Goal: Information Seeking & Learning: Learn about a topic

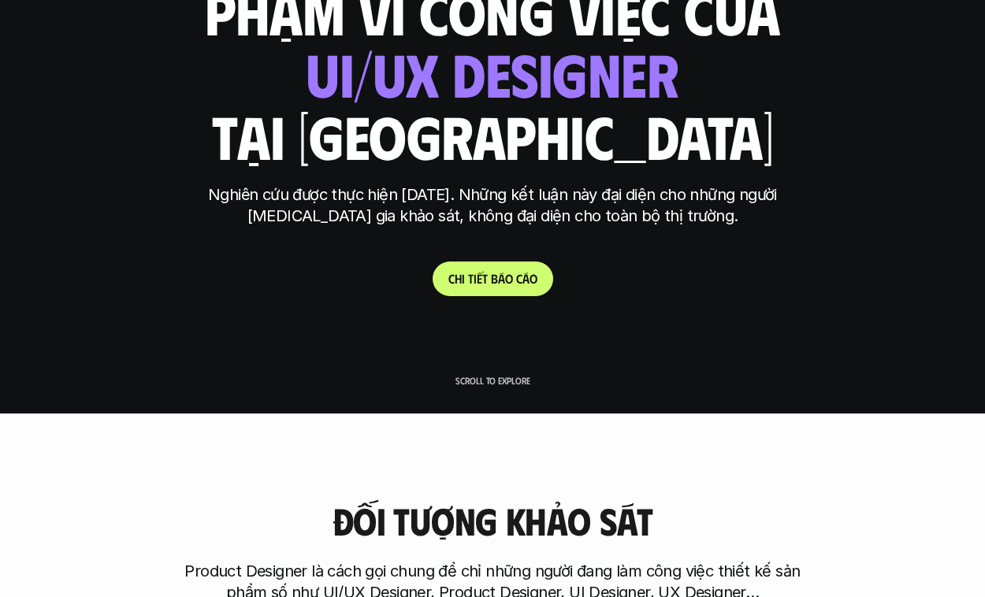
scroll to position [184, 0]
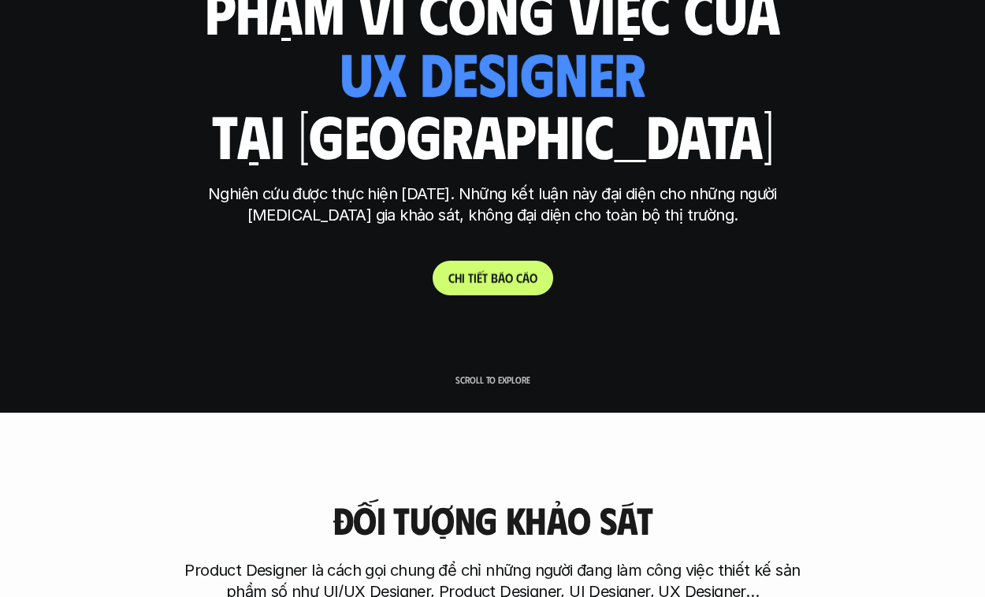
click at [504, 278] on p "C h i t i ế t b á o c á o" at bounding box center [492, 277] width 89 height 15
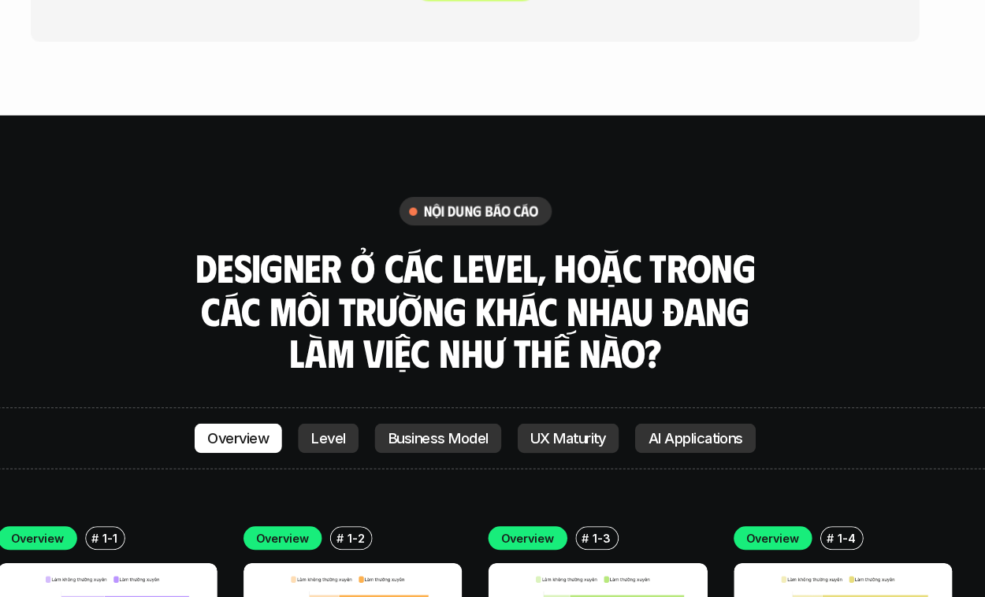
scroll to position [4132, 0]
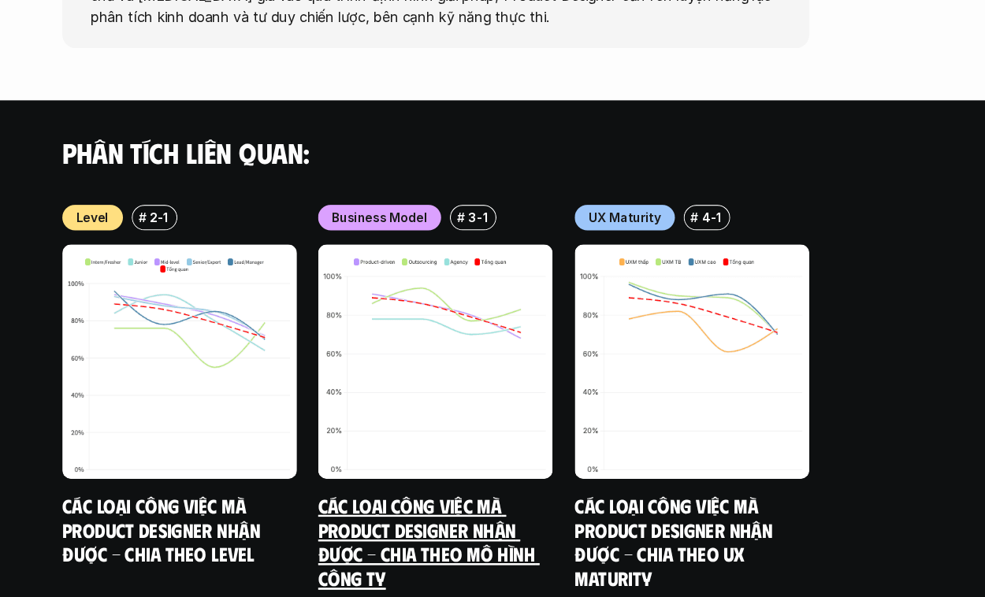
scroll to position [1759, 0]
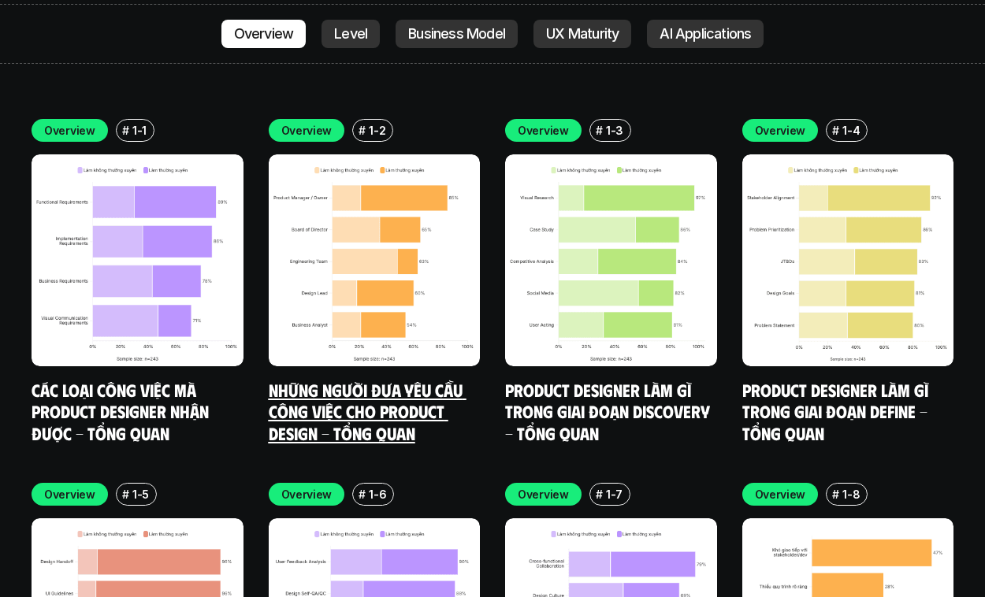
scroll to position [4539, 0]
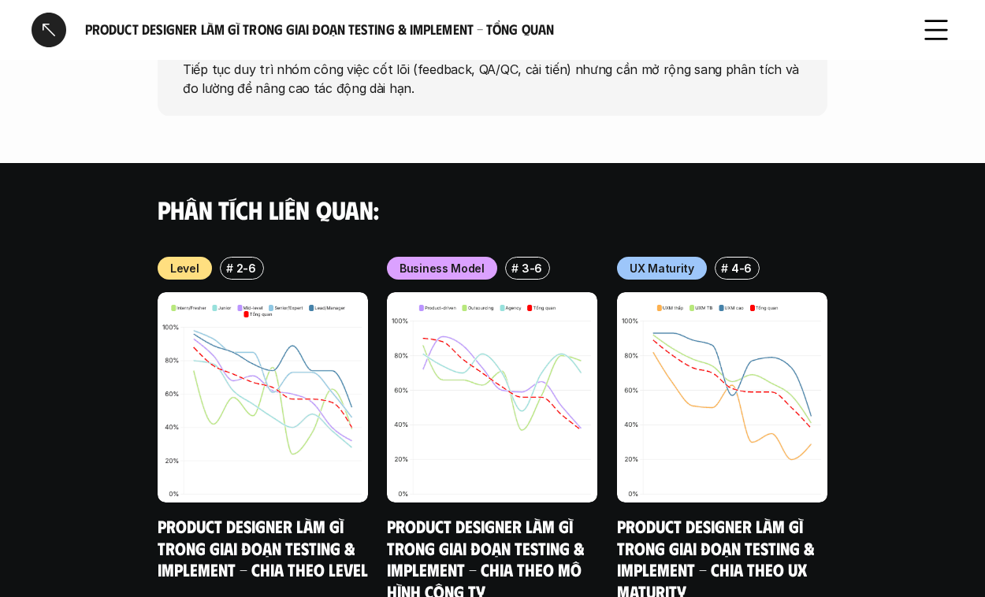
scroll to position [1402, 0]
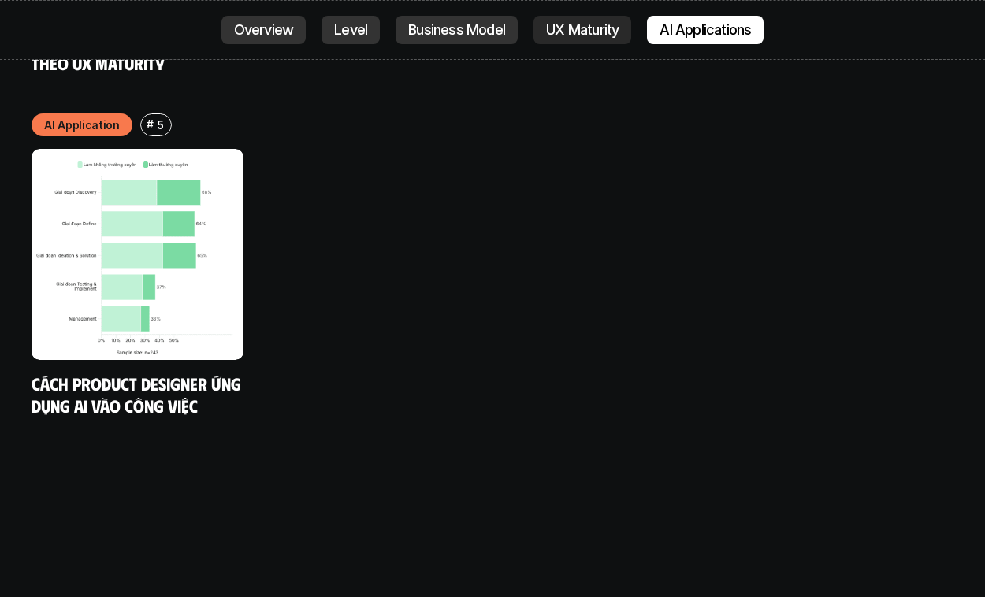
scroll to position [8337, 0]
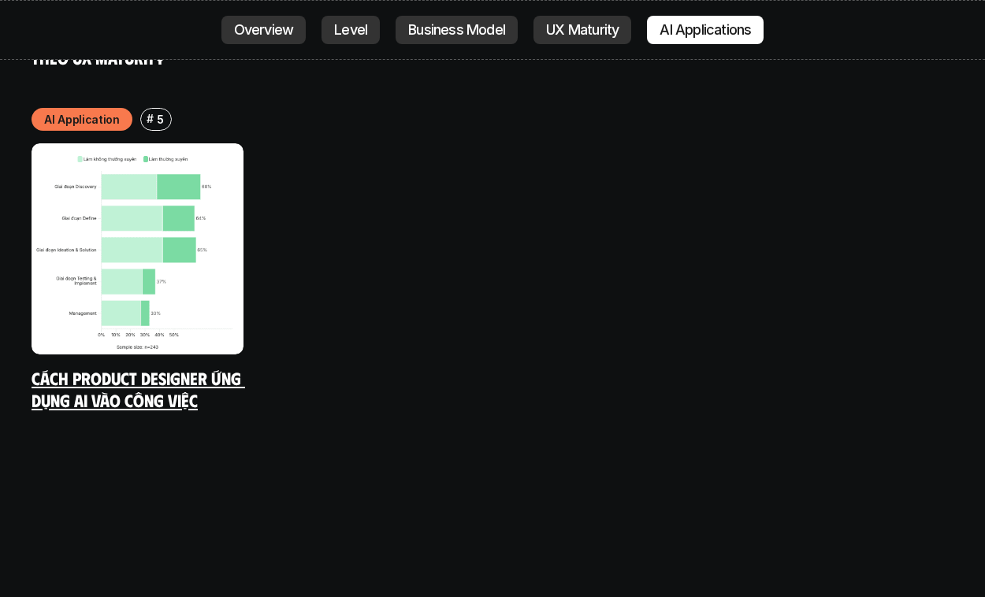
click at [207, 367] on link "Cách Product Designer ứng dụng AI vào công việc" at bounding box center [139, 388] width 214 height 43
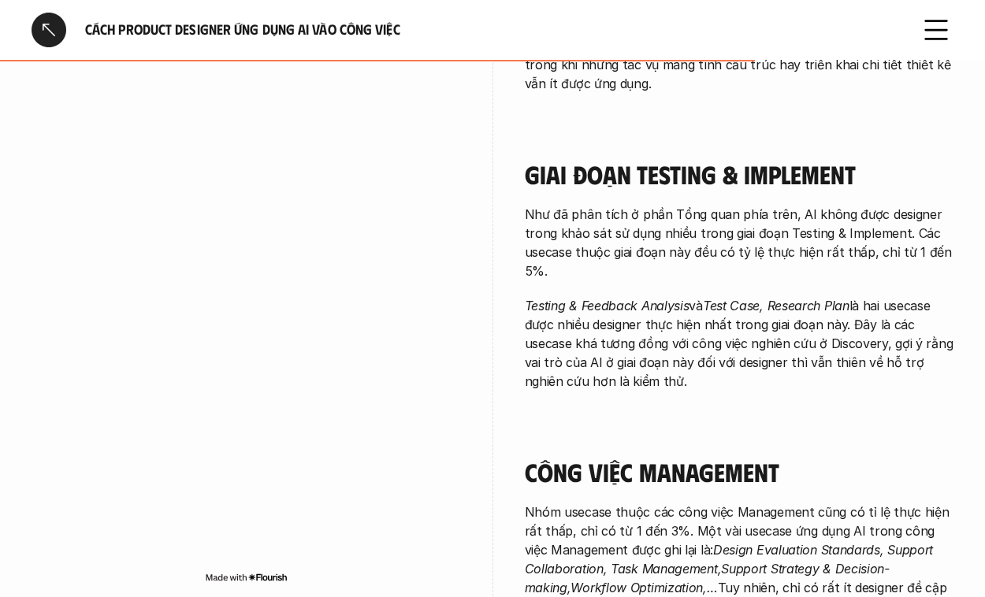
scroll to position [2882, 0]
